Goal: Task Accomplishment & Management: Complete application form

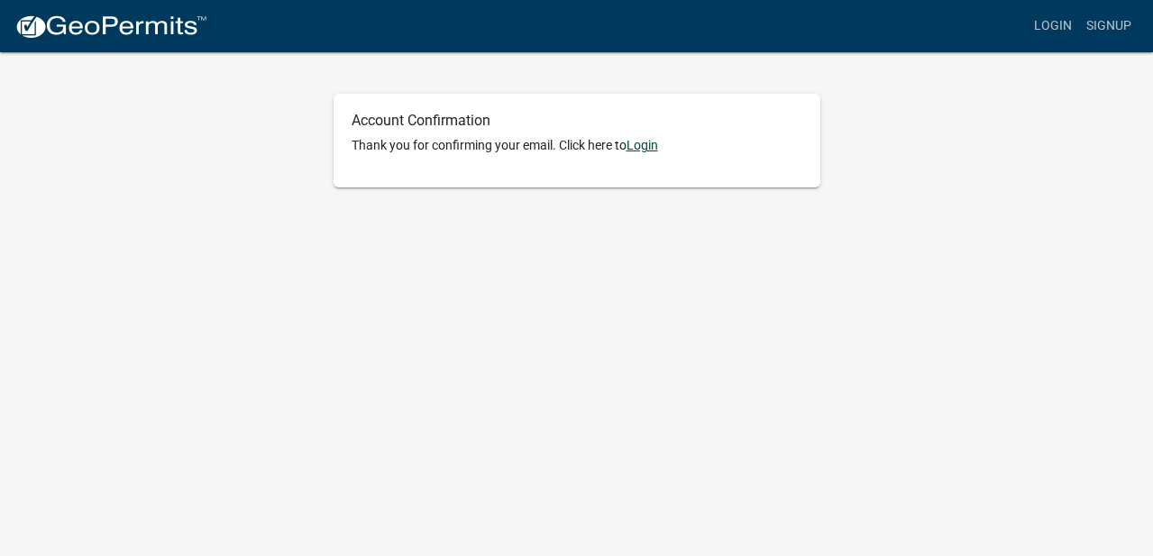
click at [645, 151] on link "Login" at bounding box center [643, 145] width 32 height 14
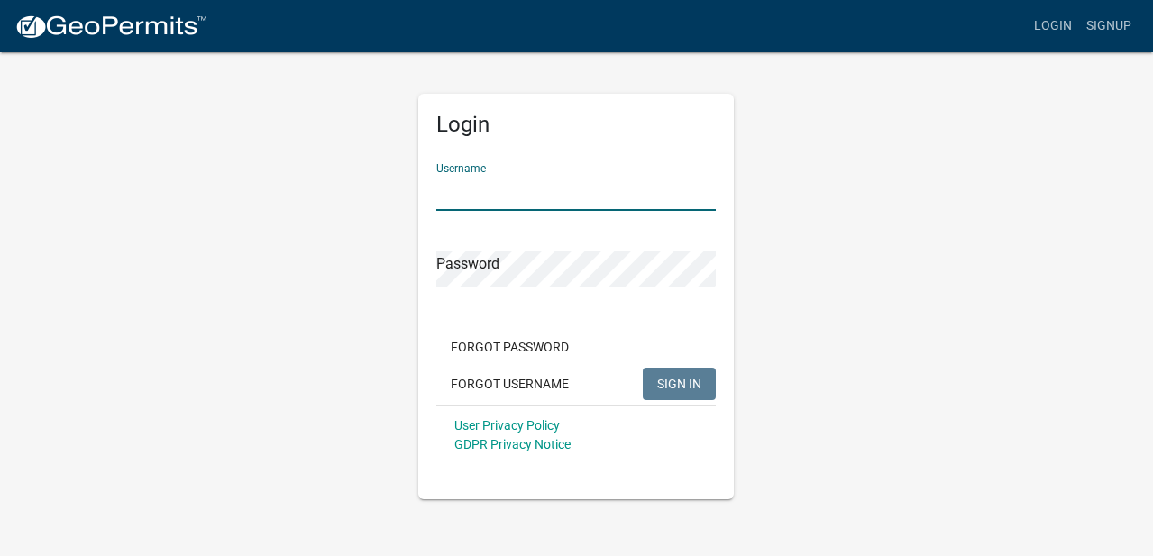
click at [451, 206] on input "Username" at bounding box center [575, 192] width 279 height 37
type input "[EMAIL_ADDRESS][DOMAIN_NAME]"
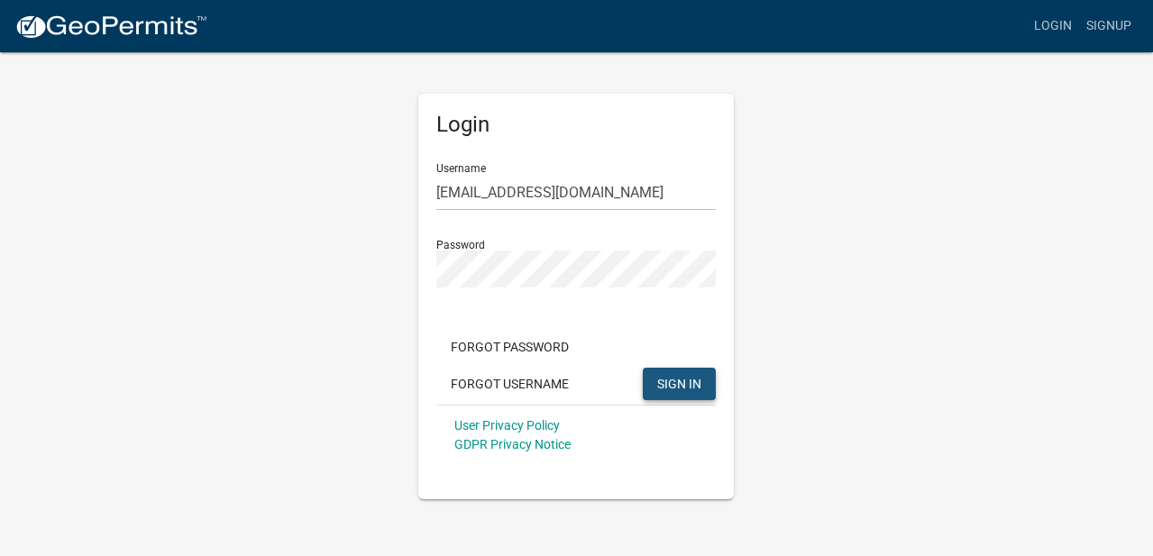
click at [662, 387] on span "SIGN IN" at bounding box center [679, 383] width 44 height 14
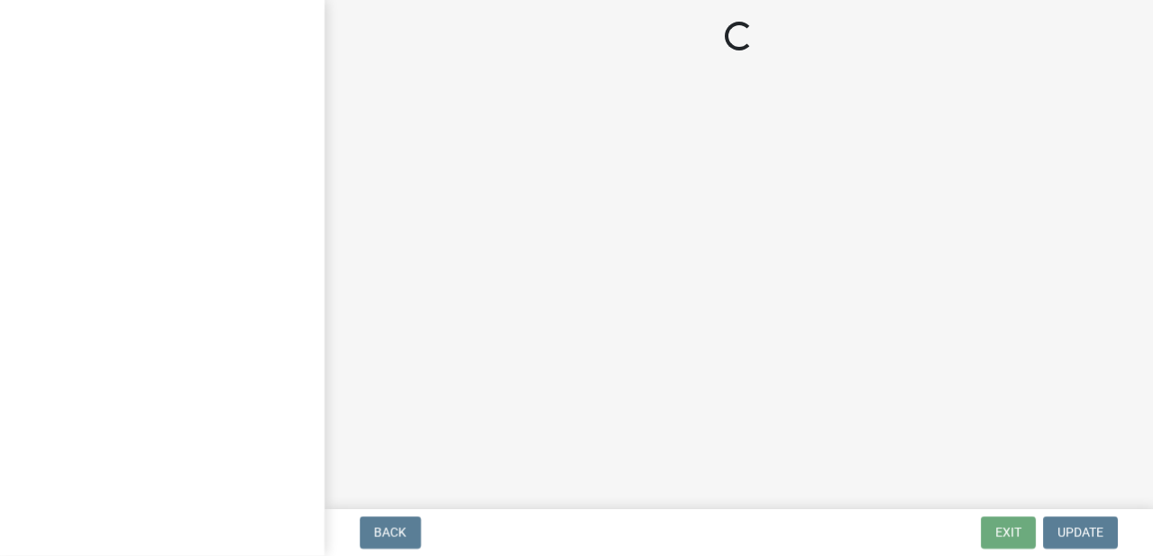
select select "NC"
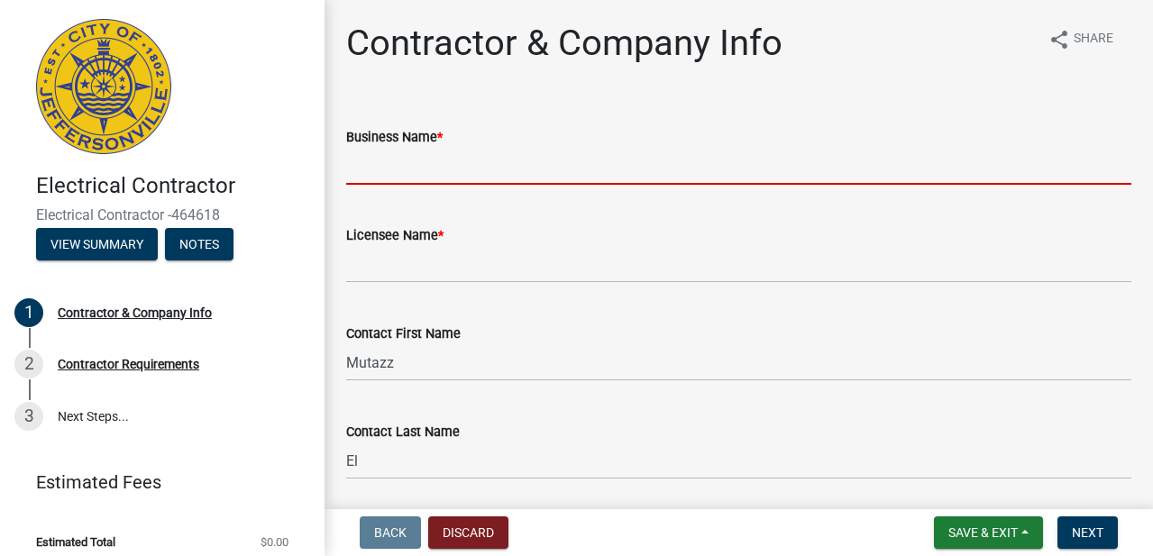
click at [370, 169] on input "Business Name *" at bounding box center [738, 166] width 785 height 37
type input "MUTAZZ SERVICES LLC"
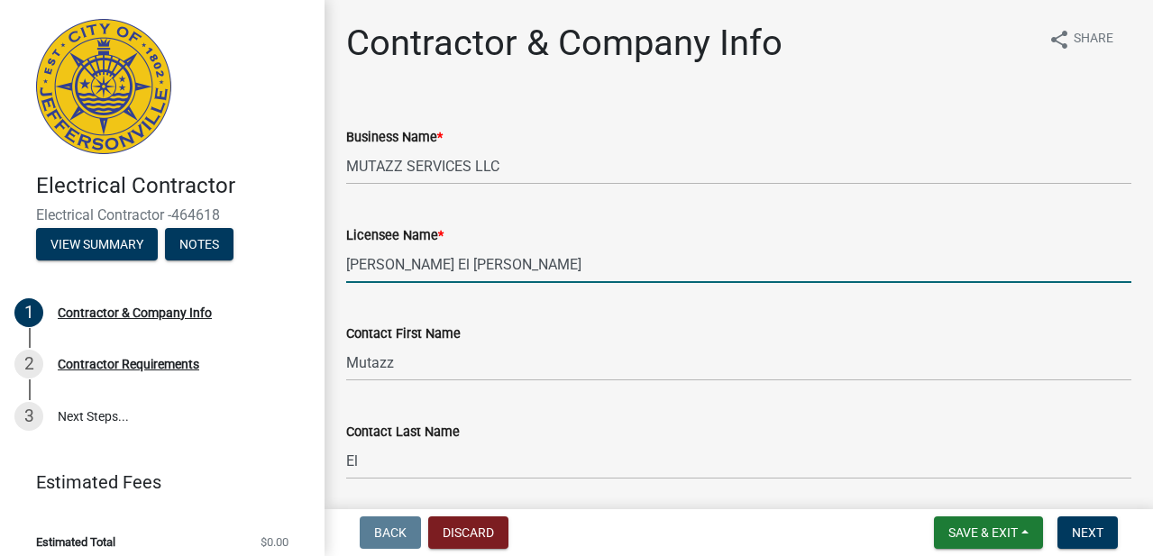
click at [501, 271] on input "[PERSON_NAME] El [PERSON_NAME]" at bounding box center [738, 264] width 785 height 37
type input "[PERSON_NAME] El [PERSON_NAME]"
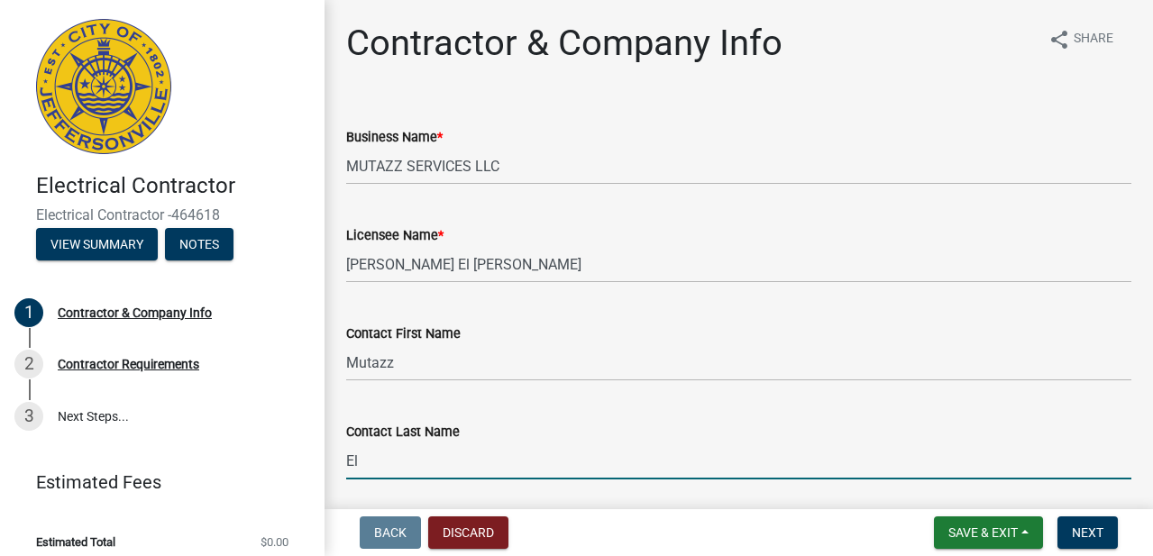
click at [384, 463] on input "El" at bounding box center [738, 461] width 785 height 37
click at [393, 464] on input "El" at bounding box center [738, 461] width 785 height 37
click at [630, 394] on wm-data-entity-input "Contact First Name Mutazz" at bounding box center [738, 346] width 785 height 98
click at [383, 466] on input "El" at bounding box center [738, 461] width 785 height 37
click at [775, 456] on input "El Bey" at bounding box center [738, 461] width 785 height 37
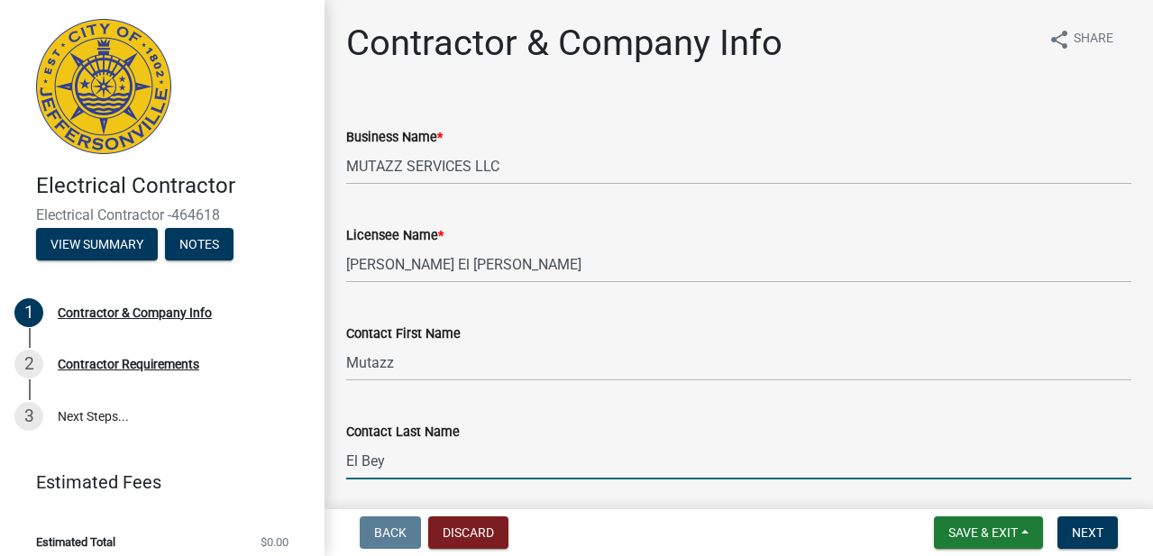
type input "El Bey"
click at [772, 534] on div "Back Discard Save & Exit Save Save & Exit Next" at bounding box center [739, 533] width 800 height 32
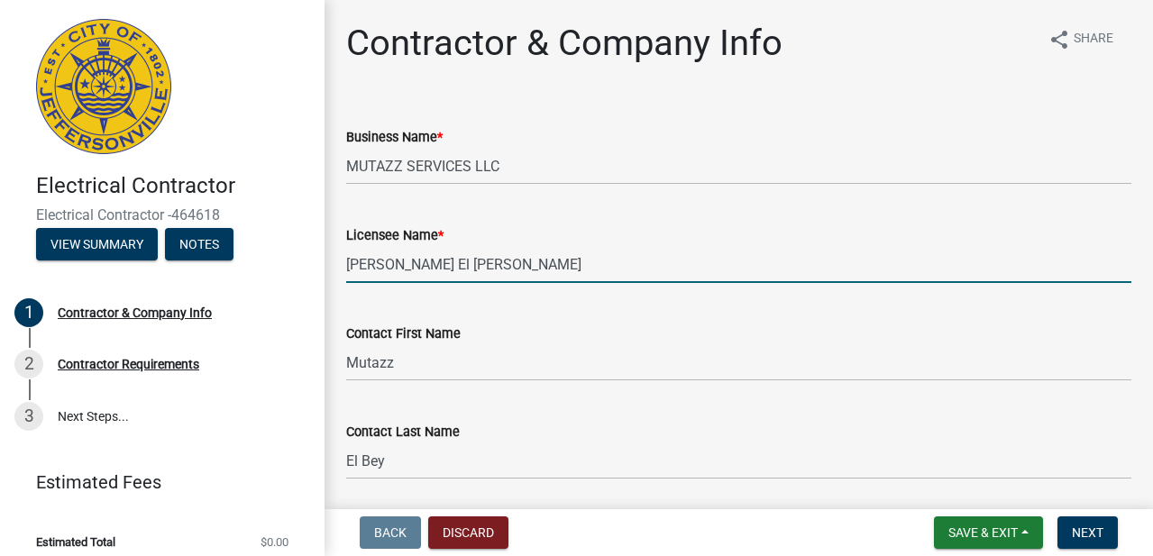
click at [400, 268] on input "[PERSON_NAME] El [PERSON_NAME]" at bounding box center [738, 264] width 785 height 37
type input "[PERSON_NAME] El [PERSON_NAME]"
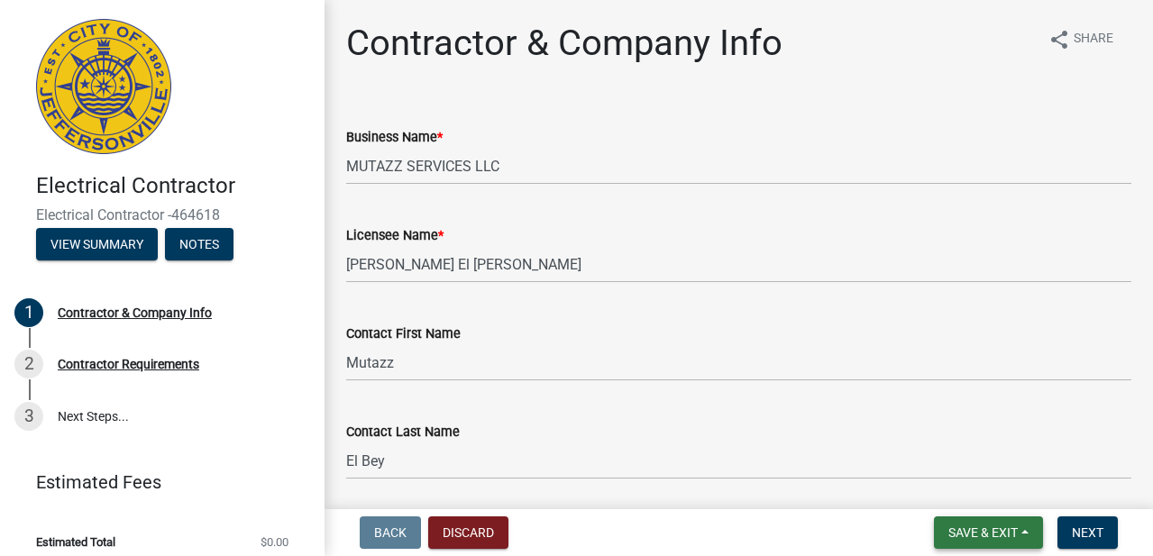
click at [991, 532] on span "Save & Exit" at bounding box center [982, 533] width 69 height 14
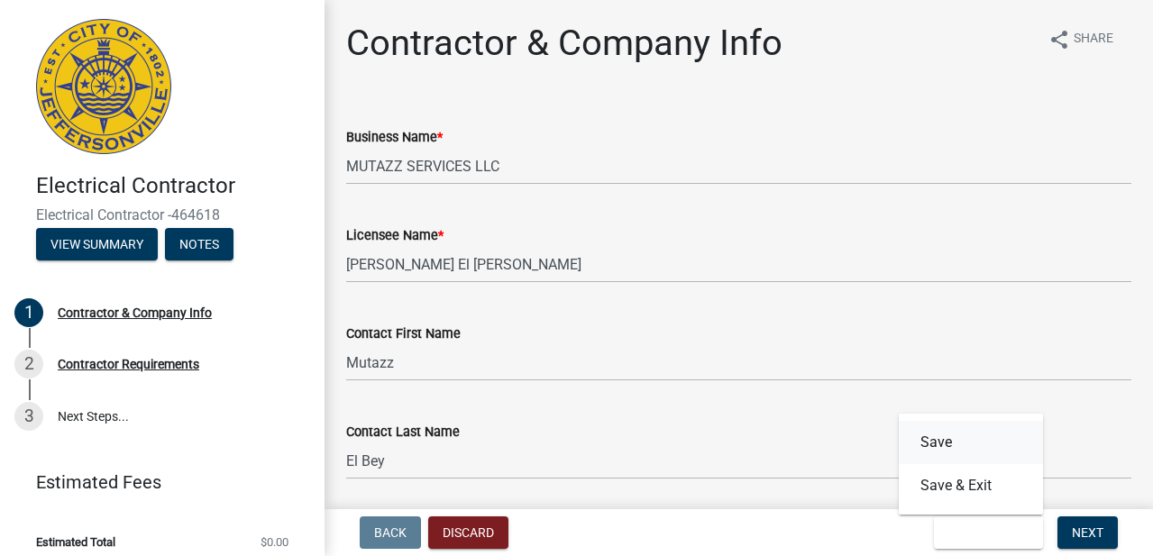
click at [938, 443] on button "Save" at bounding box center [971, 442] width 144 height 43
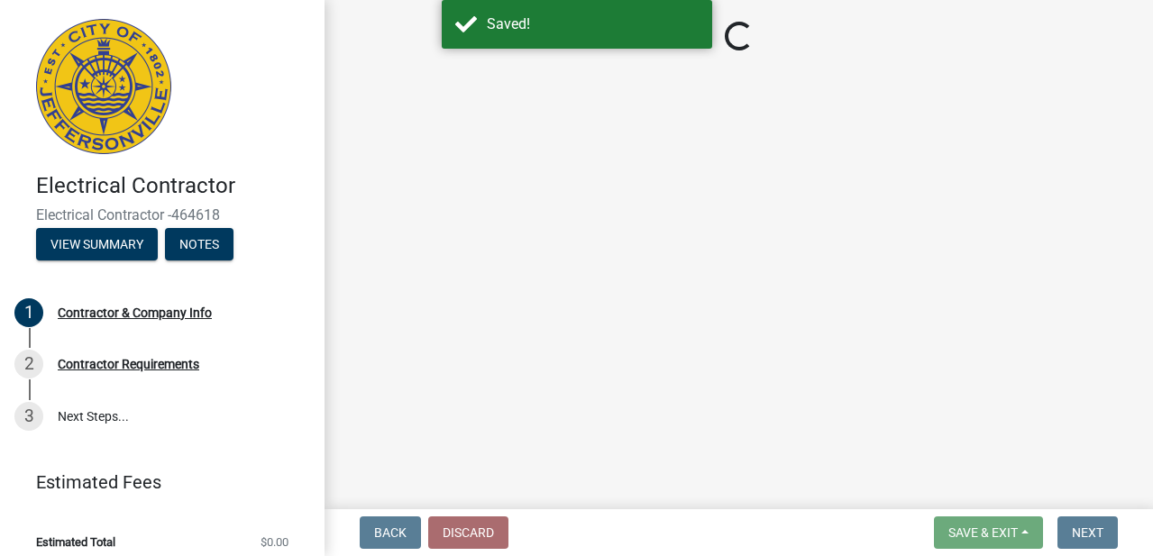
select select "NC"
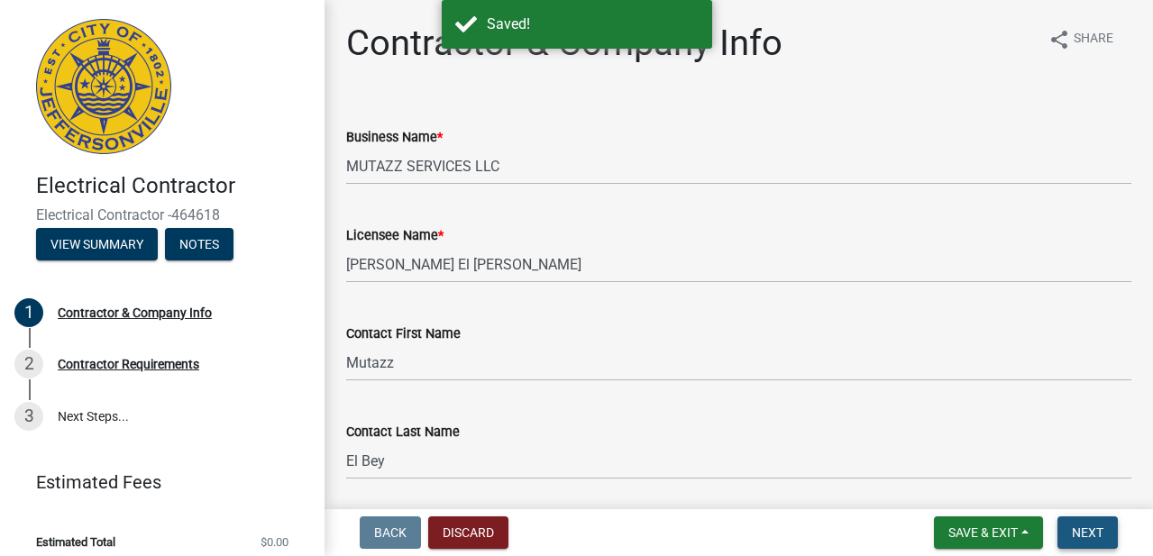
click at [1089, 527] on span "Next" at bounding box center [1088, 533] width 32 height 14
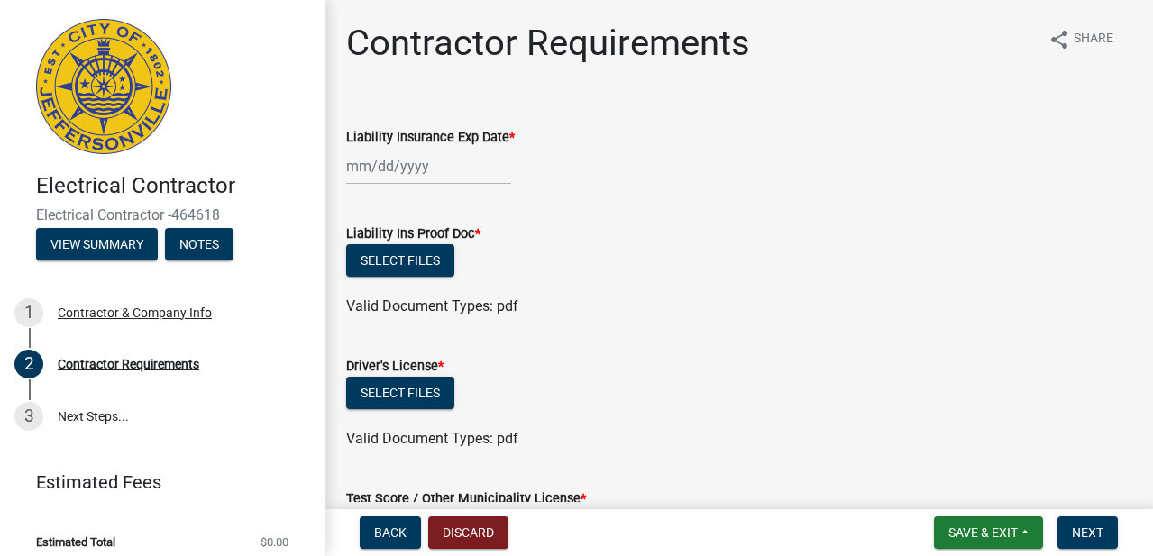
click at [349, 166] on div at bounding box center [428, 166] width 165 height 37
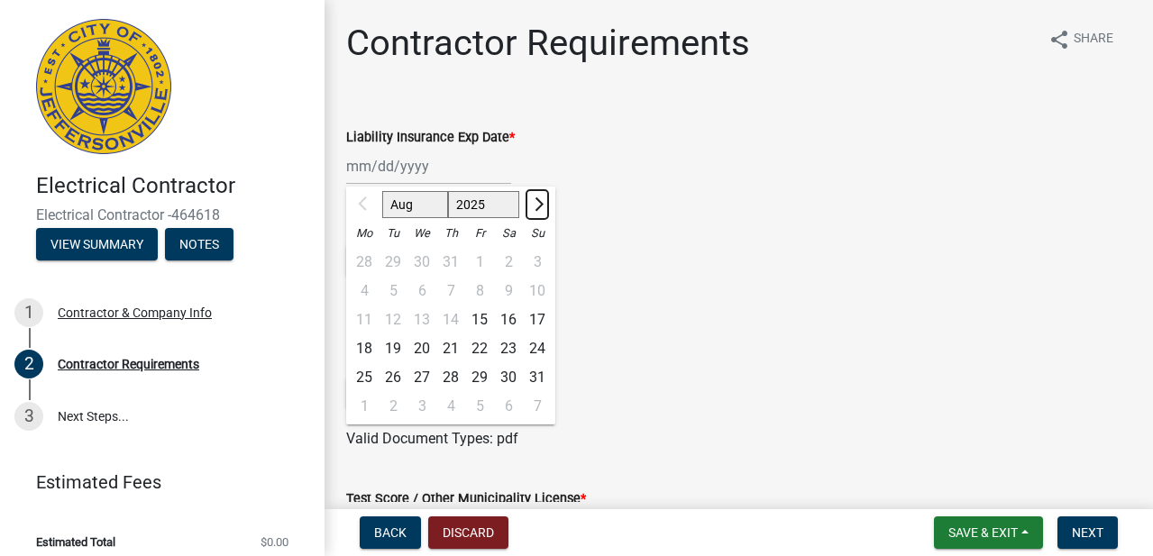
click at [536, 204] on span "Next month" at bounding box center [537, 204] width 14 height 14
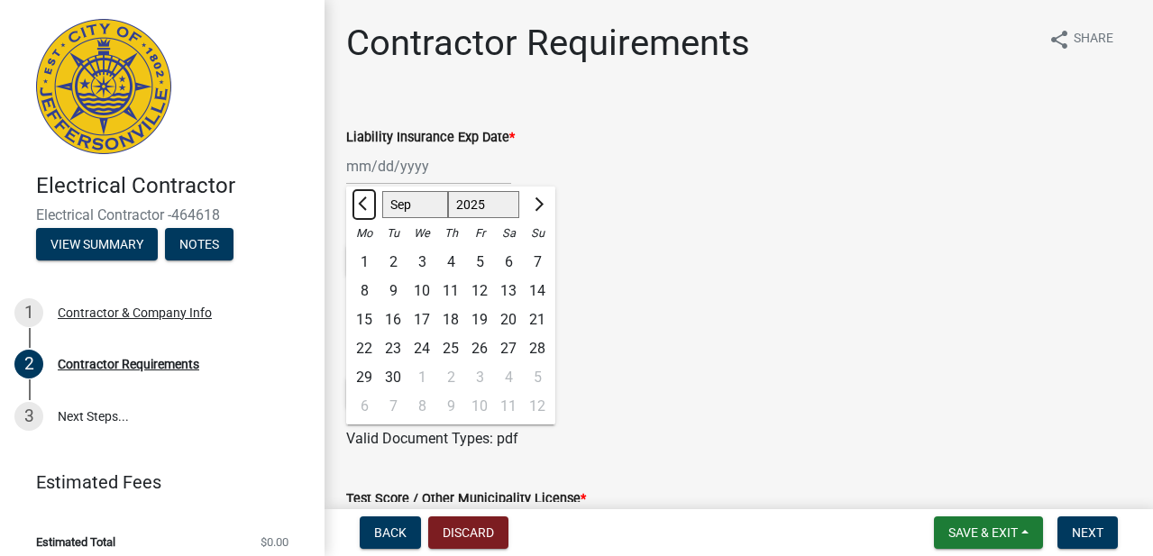
click at [362, 206] on span "Previous month" at bounding box center [365, 204] width 14 height 14
select select "8"
click at [467, 204] on select "2025 2026 2027 2028 2029 2030 2031 2032 2033 2034 2035 2036 2037 2038 2039 2040…" at bounding box center [484, 204] width 72 height 27
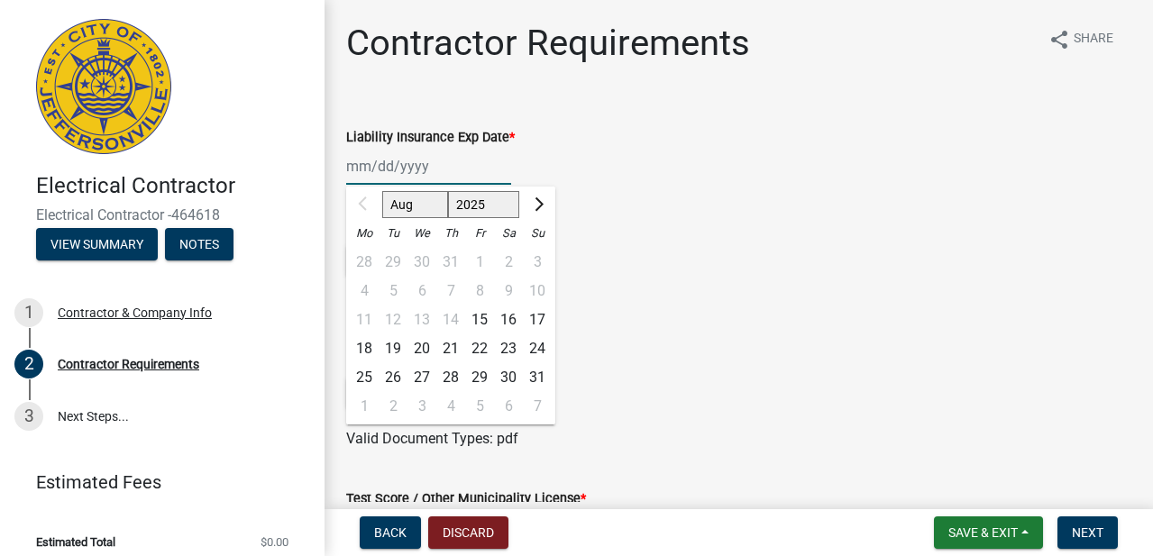
select select "2026"
click at [1096, 534] on span "Next" at bounding box center [1088, 533] width 32 height 14
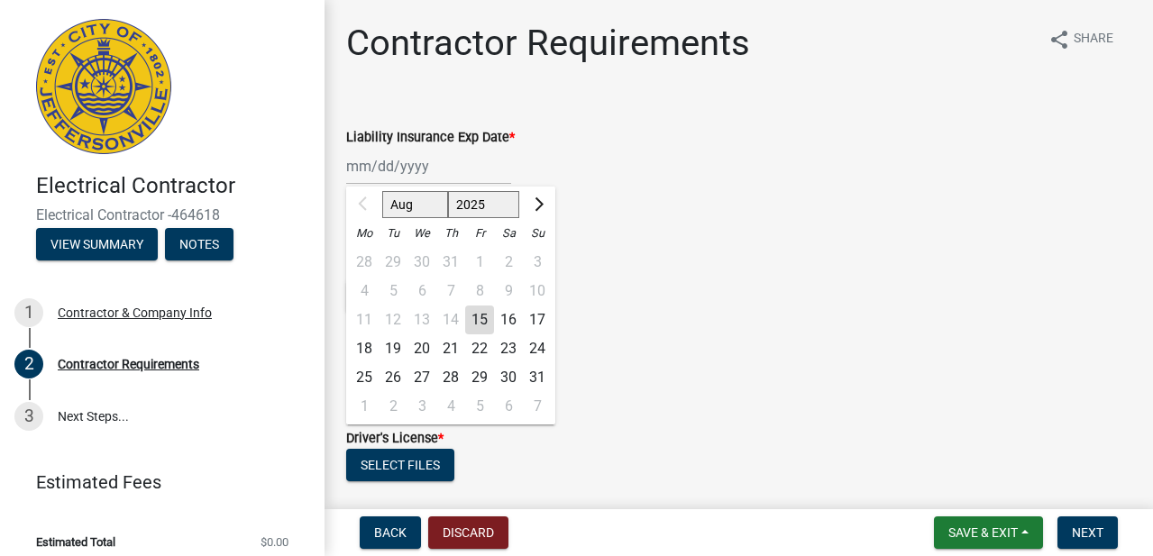
click at [347, 167] on div "Aug Sep Oct Nov [DATE] 2026 2027 2028 2029 2030 2031 2032 2033 2034 2035 2036 2…" at bounding box center [428, 166] width 165 height 37
click at [478, 206] on select "2025 2026 2027 2028 2029 2030 2031 2032 2033 2034 2035 2036 2037 2038 2039 2040…" at bounding box center [484, 204] width 72 height 27
select select "2026"
click at [362, 169] on input "Liability Insurance Exp Date *" at bounding box center [428, 166] width 165 height 37
click at [381, 168] on input "08152026" at bounding box center [428, 166] width 165 height 37
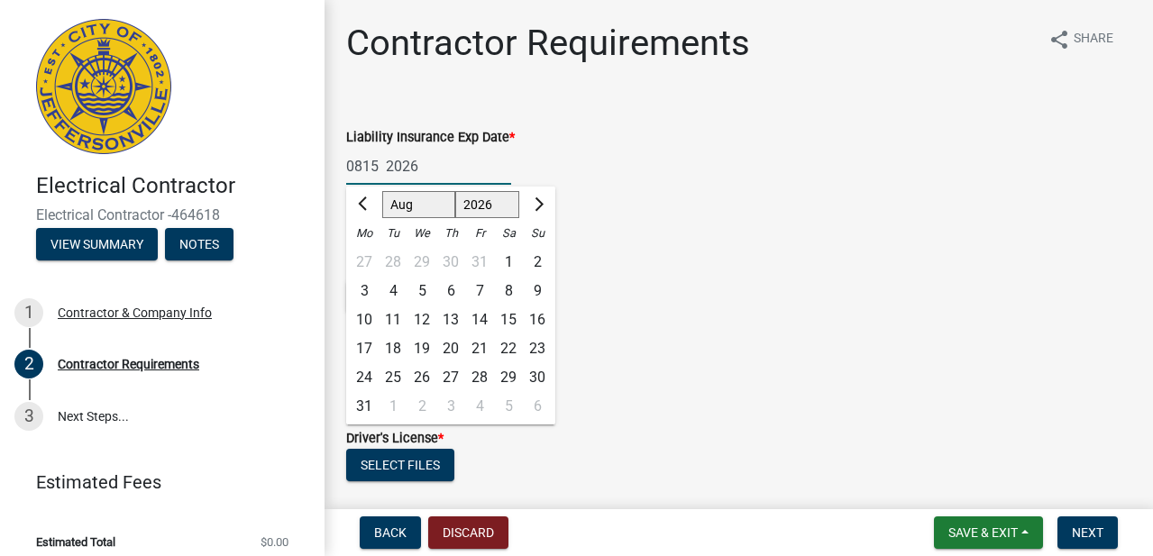
click at [364, 168] on input "0815 2026" at bounding box center [428, 166] width 165 height 37
click at [681, 417] on form "Driver's License * Select files Valid Document Types: pdf" at bounding box center [738, 464] width 785 height 116
click at [403, 161] on input "[DATE]" at bounding box center [428, 166] width 165 height 37
click at [477, 319] on div "15" at bounding box center [479, 320] width 29 height 29
type input "[DATE]"
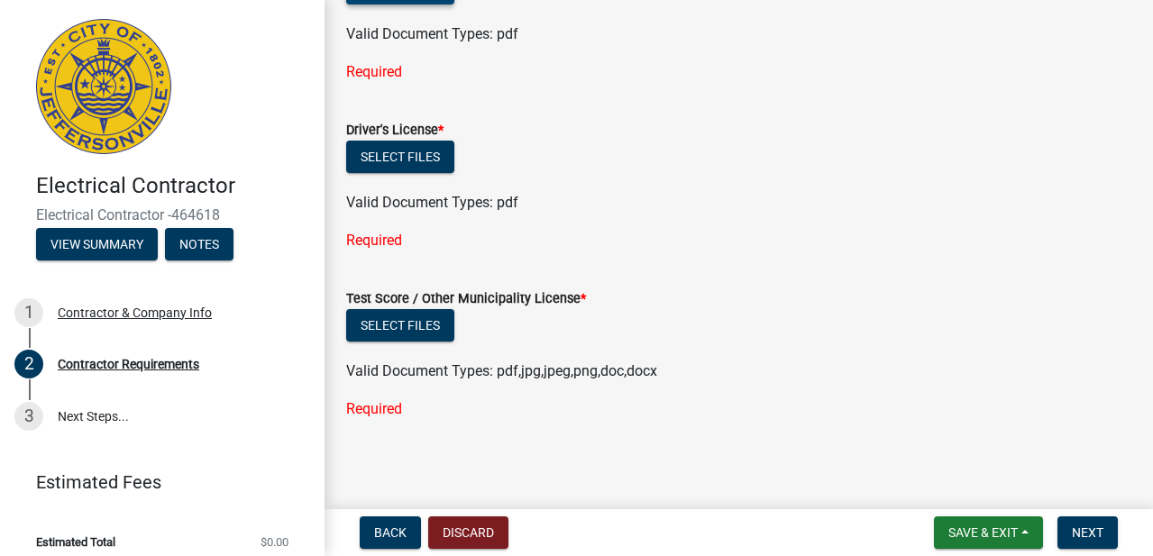
scroll to position [275, 0]
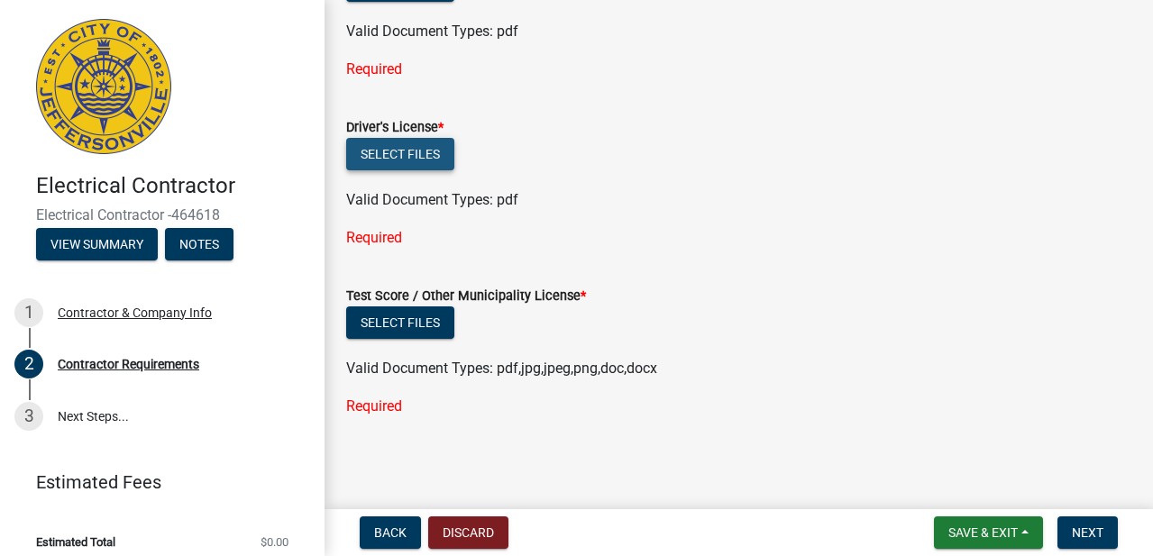
click at [398, 149] on button "Select files" at bounding box center [400, 154] width 108 height 32
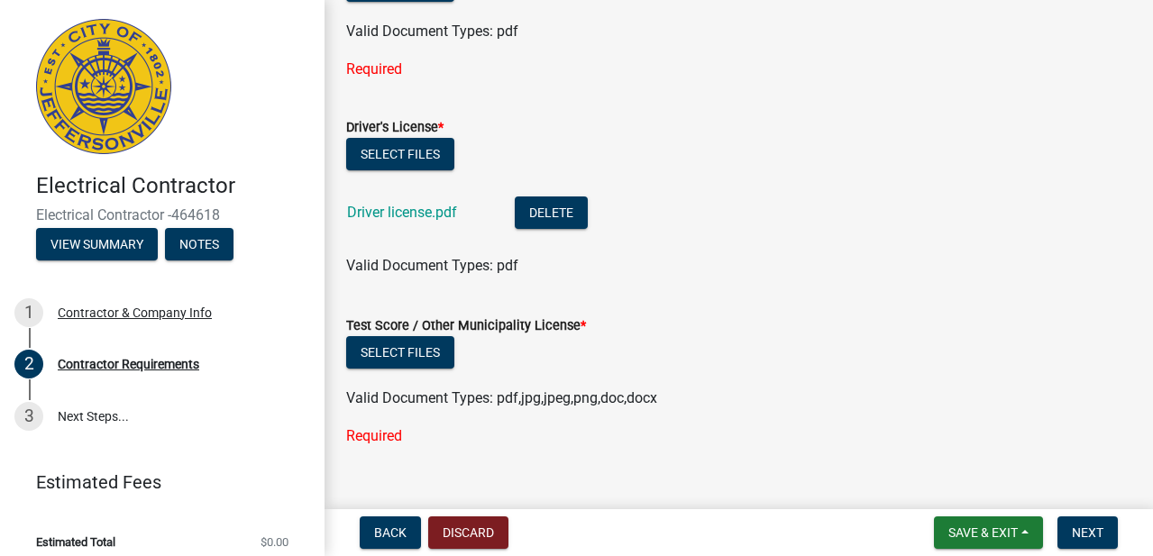
click at [362, 68] on div "Required" at bounding box center [738, 70] width 785 height 22
click at [458, 93] on wm-data-entity-input "Liability Ins Proof Doc * Select files Valid Document Types: pdf Required" at bounding box center [738, 10] width 785 height 169
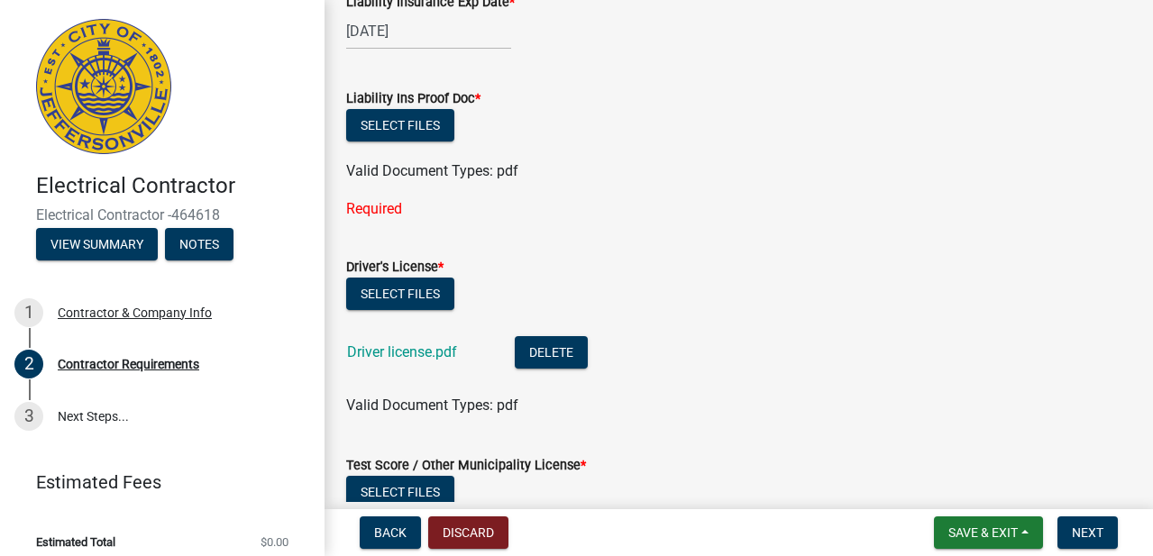
scroll to position [131, 0]
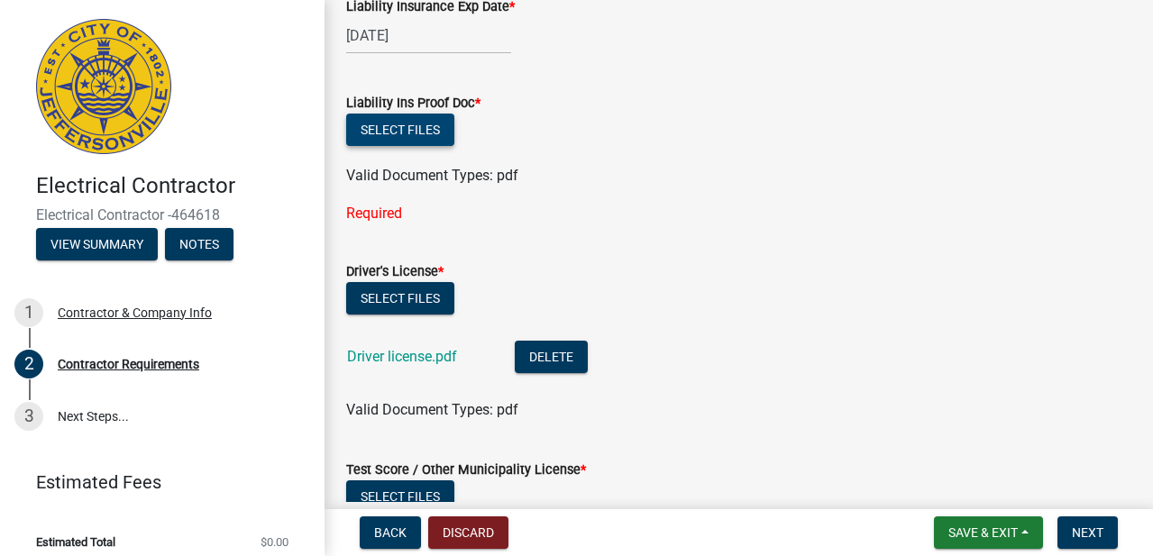
click at [398, 124] on button "Select files" at bounding box center [400, 130] width 108 height 32
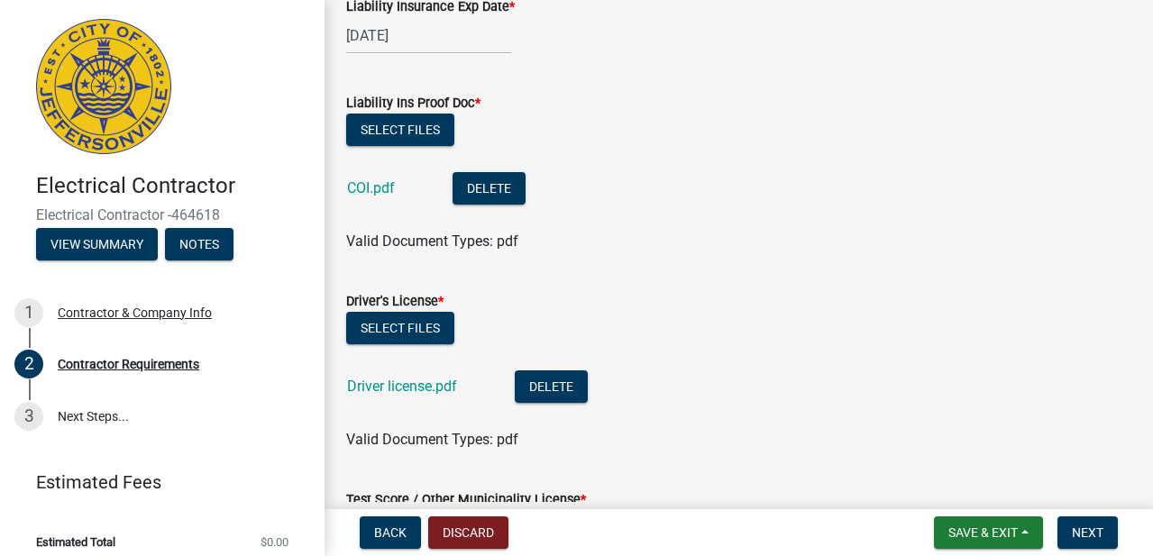
click at [673, 414] on li "Driver license.pdf Delete" at bounding box center [738, 389] width 785 height 66
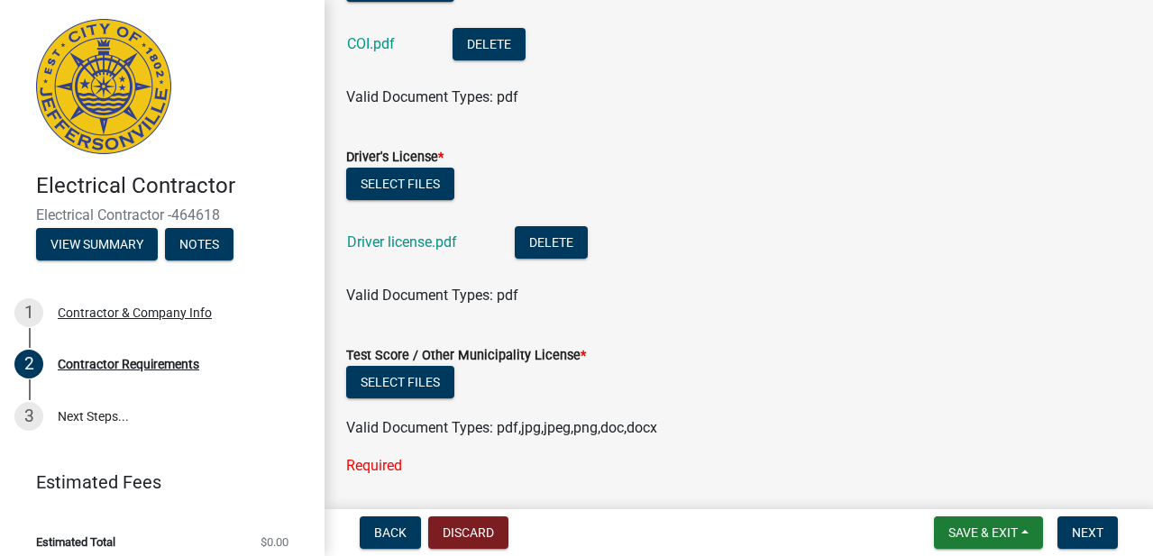
scroll to position [311, 0]
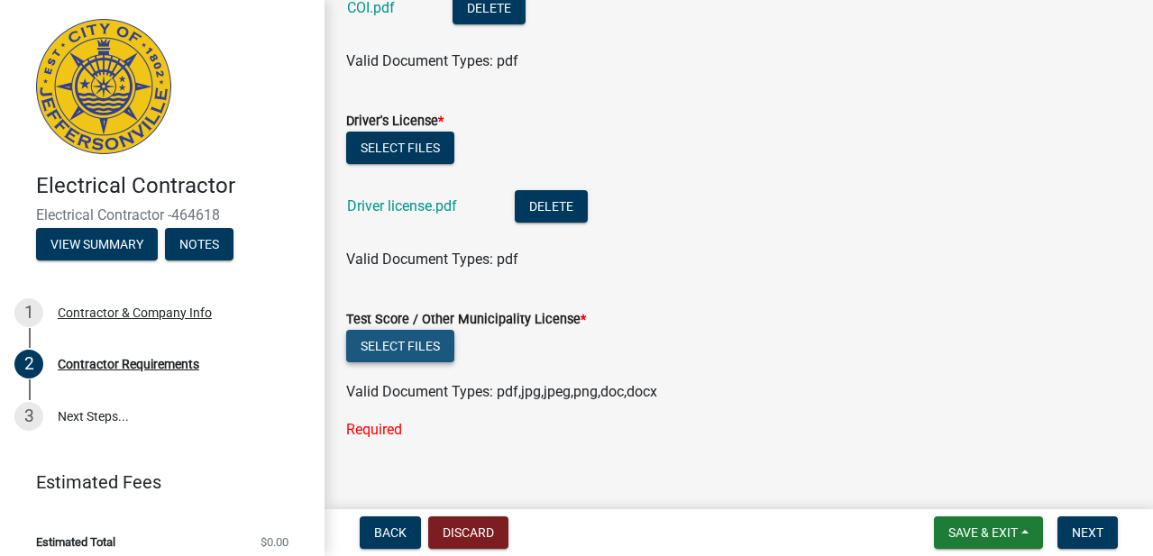
click at [405, 344] on button "Select files" at bounding box center [400, 346] width 108 height 32
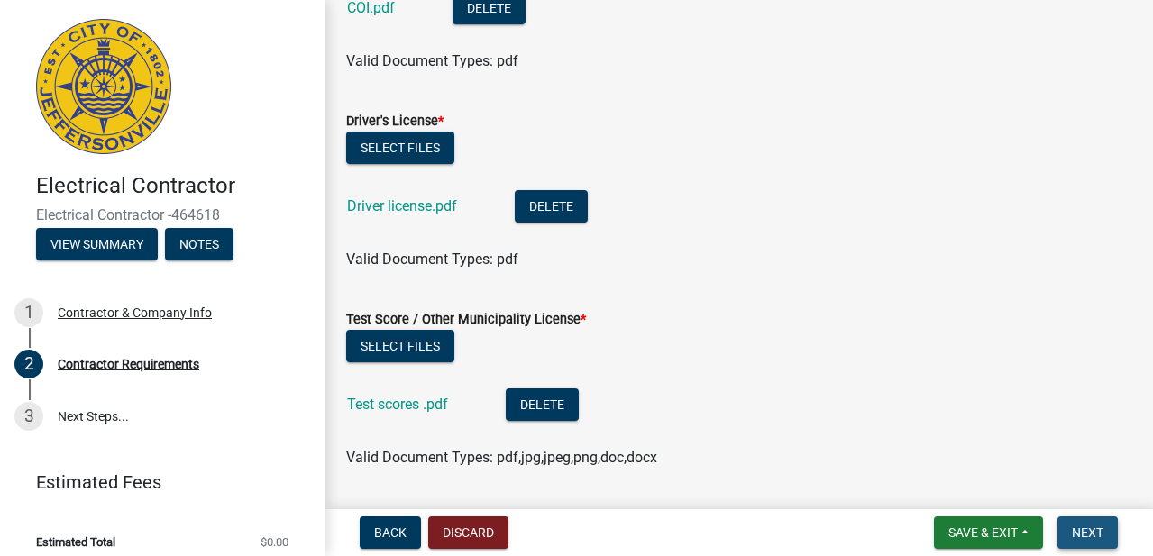
click at [1083, 527] on span "Next" at bounding box center [1088, 533] width 32 height 14
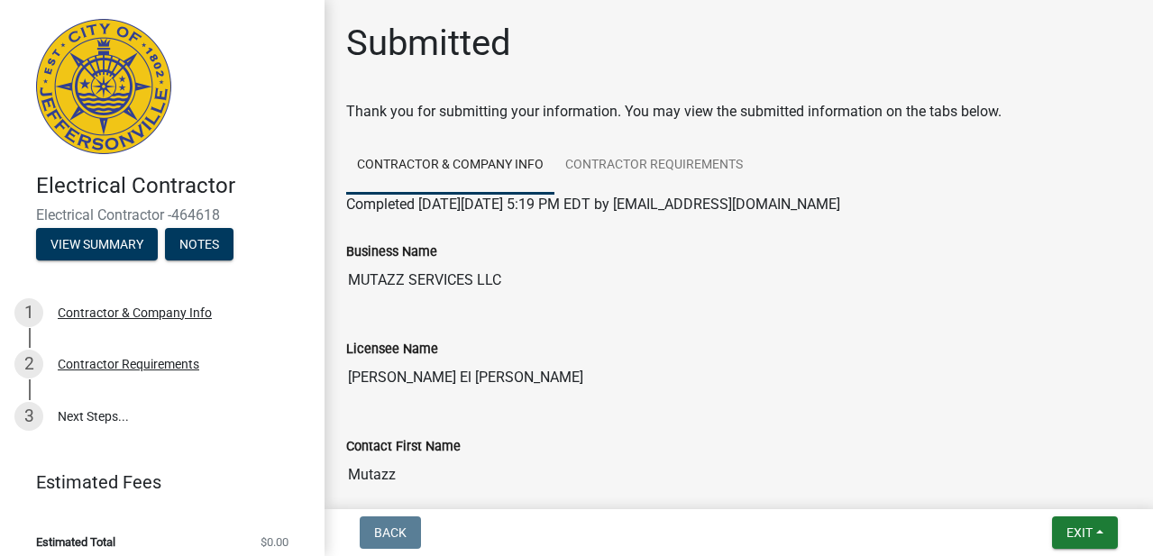
click at [788, 366] on input "[PERSON_NAME] El [PERSON_NAME]" at bounding box center [738, 378] width 785 height 36
